Goal: Task Accomplishment & Management: Manage account settings

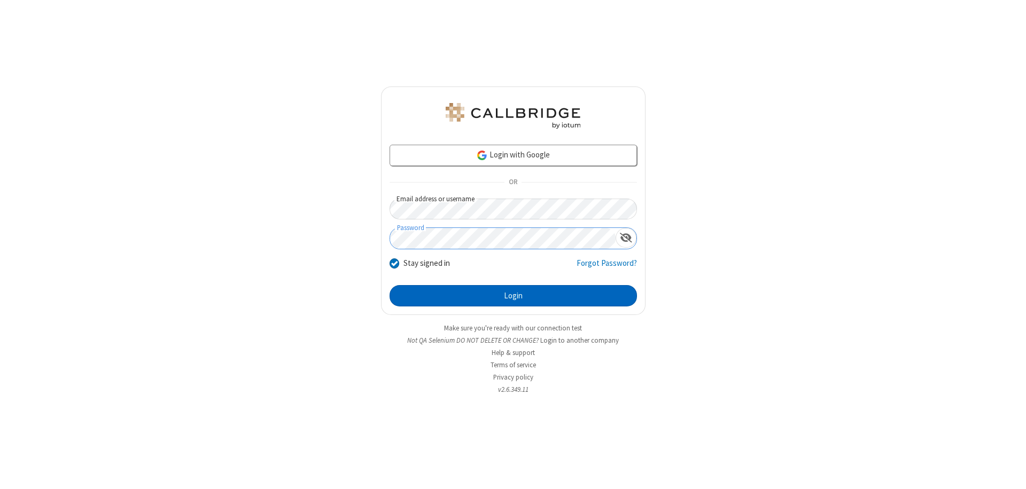
click at [513, 296] on button "Login" at bounding box center [513, 295] width 247 height 21
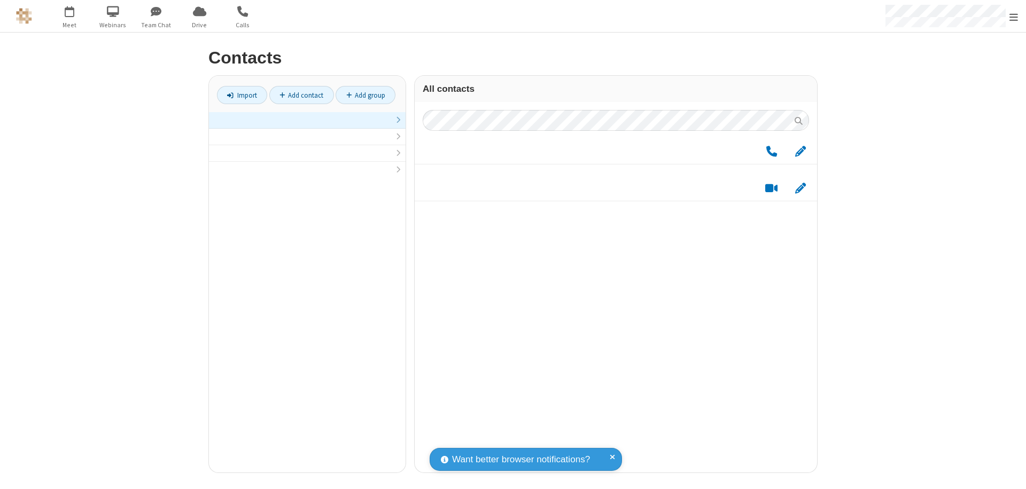
click at [307, 126] on link at bounding box center [307, 120] width 197 height 17
click at [800, 157] on span "Edit" at bounding box center [800, 151] width 11 height 13
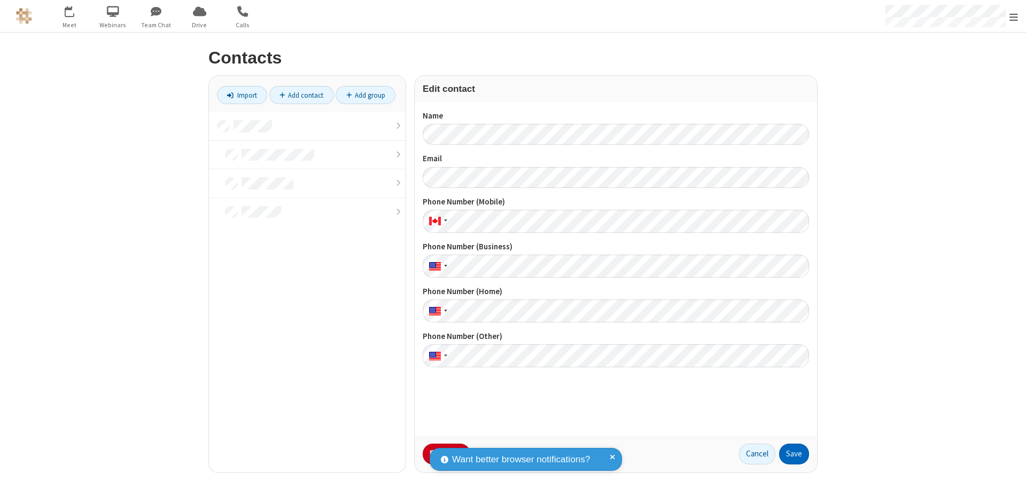
click at [794, 454] on button "Save" at bounding box center [794, 454] width 30 height 21
